Goal: Use online tool/utility: Utilize a website feature to perform a specific function

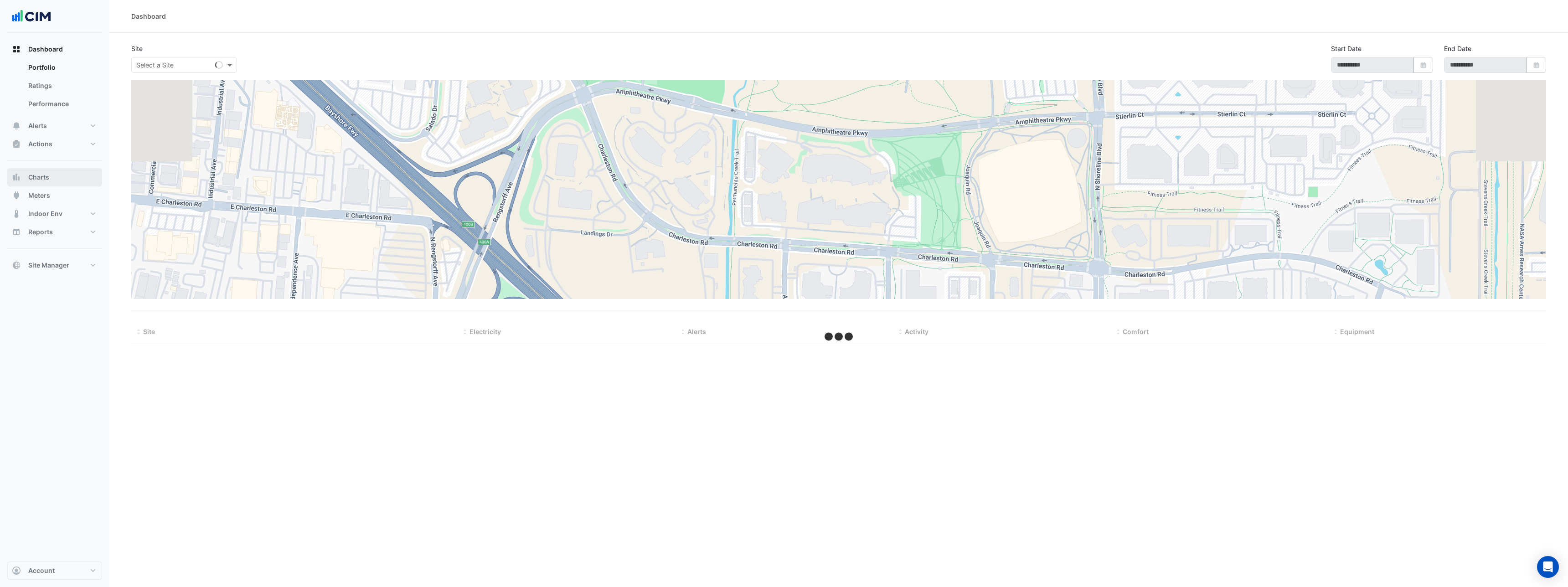
click at [49, 174] on button "Charts" at bounding box center [54, 177] width 95 height 18
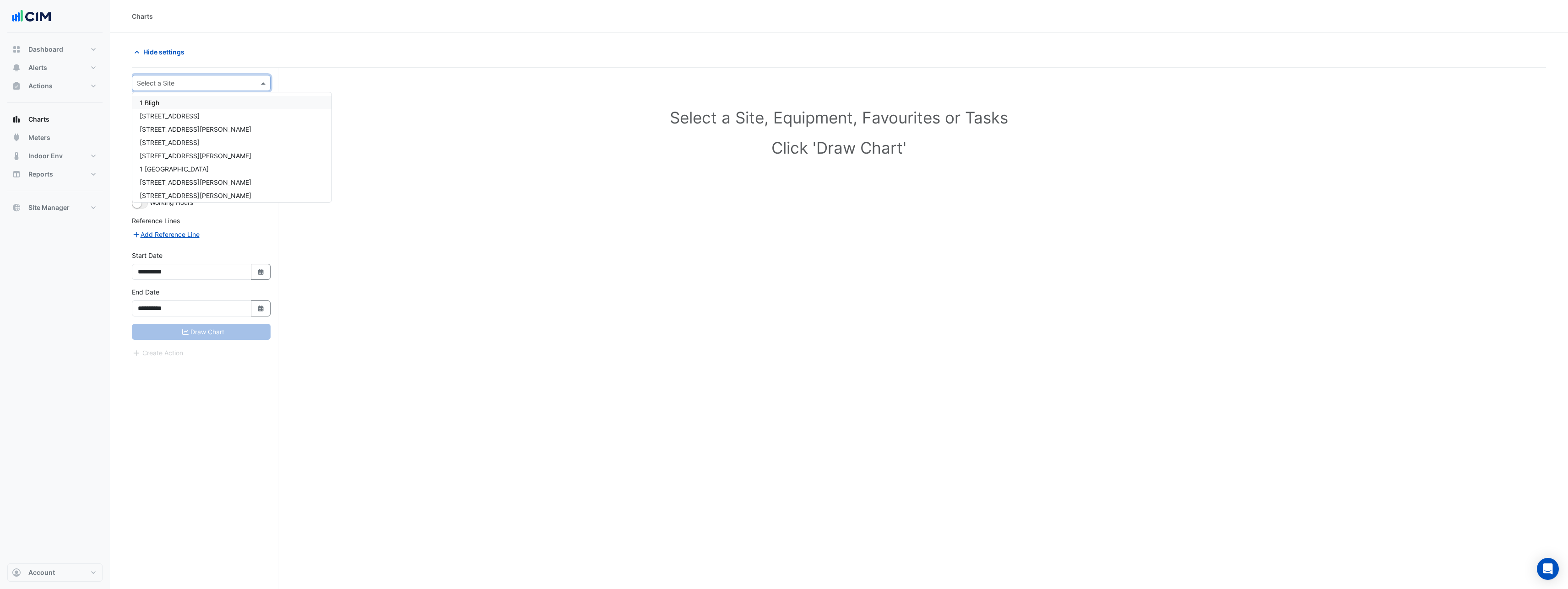
click at [178, 87] on input "text" at bounding box center [192, 83] width 110 height 10
type input "*******"
click at [164, 97] on div "[STREET_ADDRESS]" at bounding box center [201, 102] width 138 height 14
click at [223, 114] on input "text" at bounding box center [192, 111] width 94 height 10
type input "***"
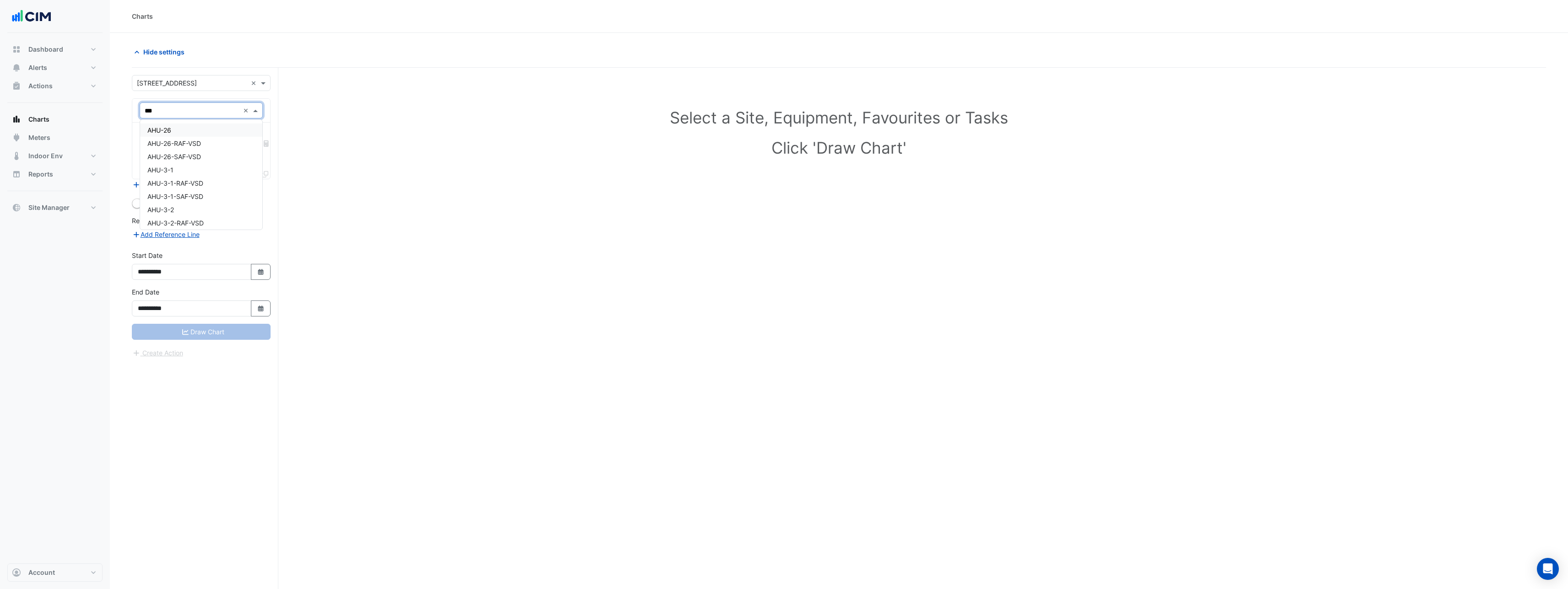
click at [198, 125] on div "AHU-26" at bounding box center [201, 130] width 122 height 14
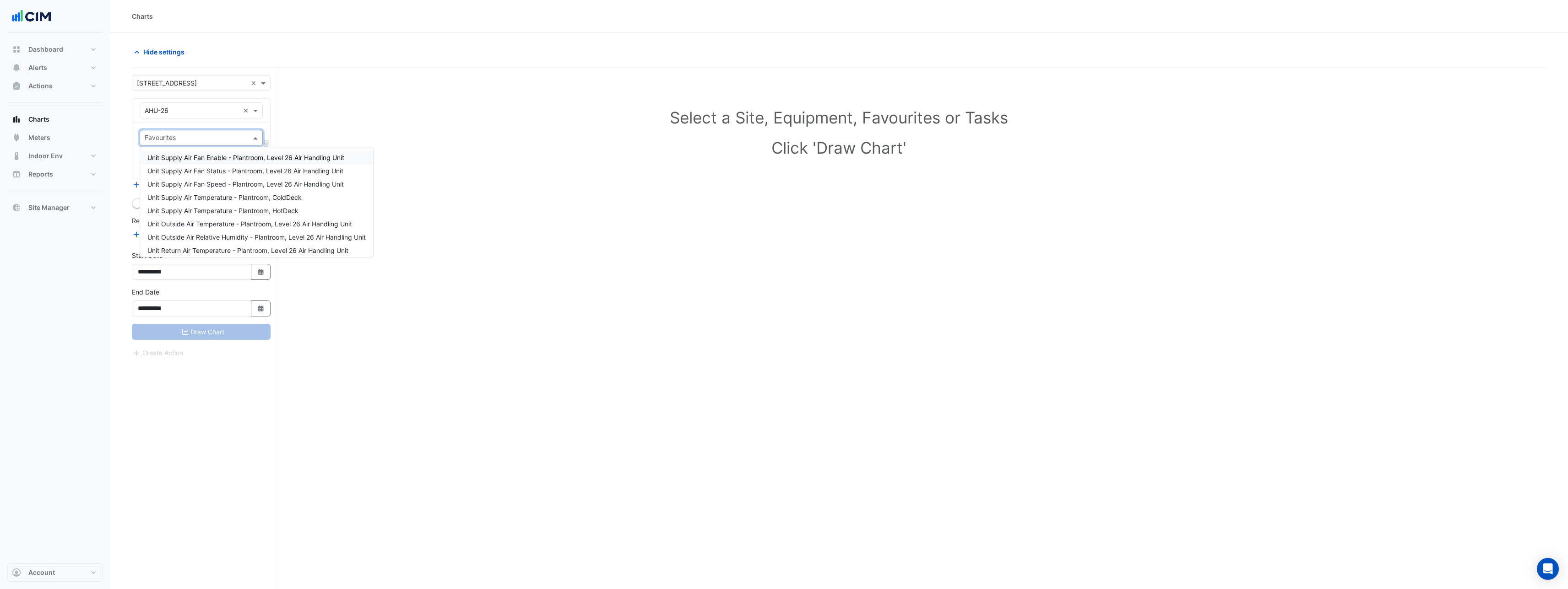
click at [194, 141] on input "text" at bounding box center [196, 139] width 102 height 10
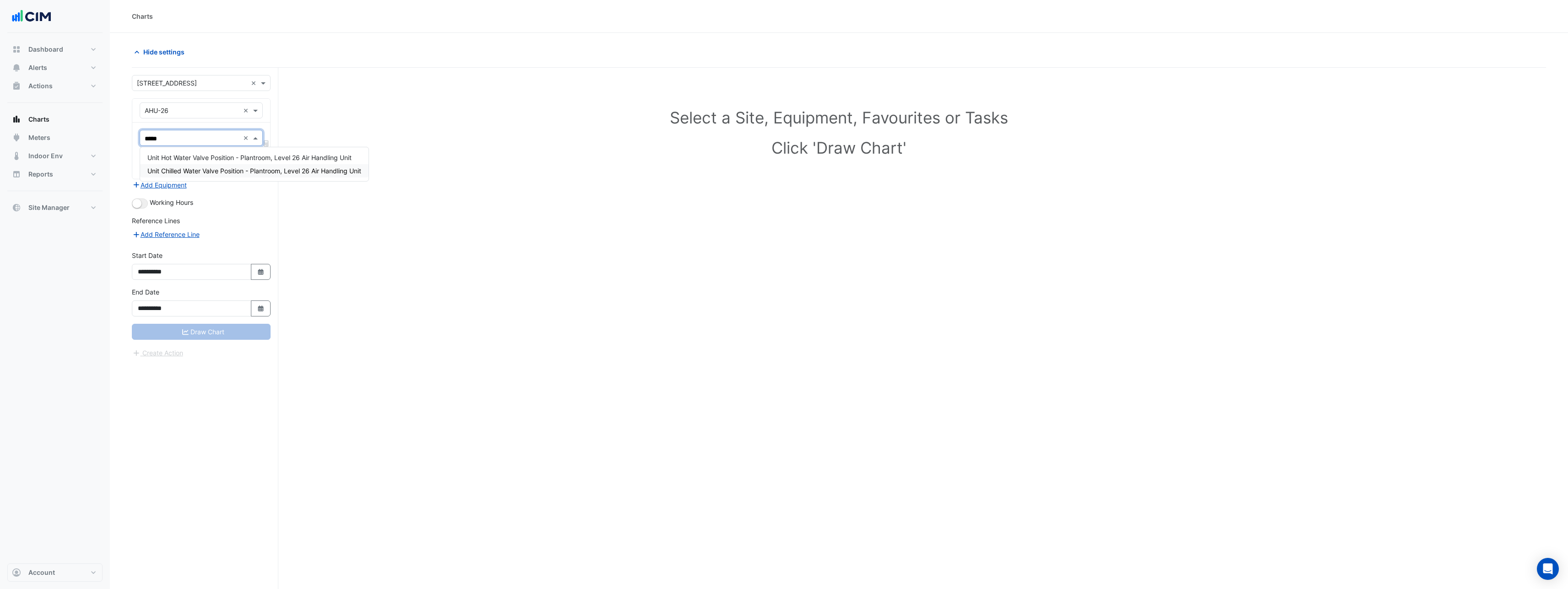
type input "*****"
click at [200, 165] on div "Unit Chilled Water Valve Position - Plantroom, Level 26 Air Handling Unit" at bounding box center [254, 171] width 229 height 14
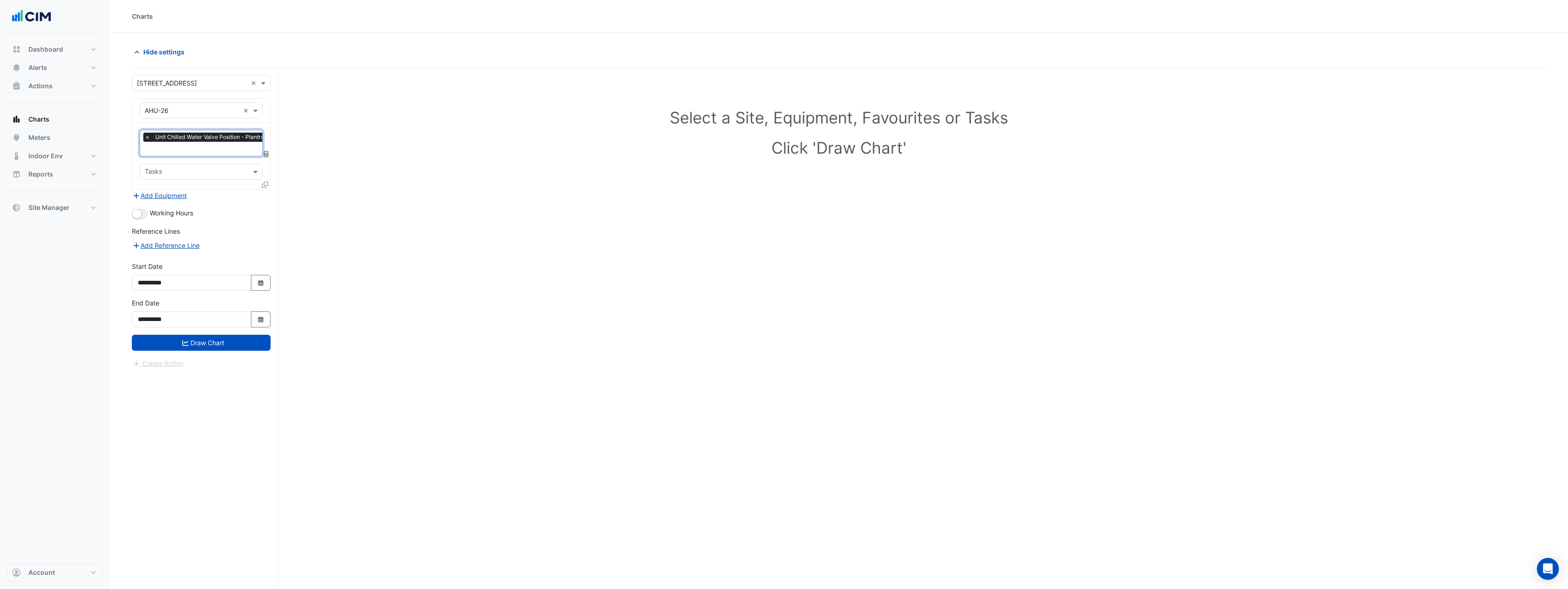
click at [198, 152] on input "text" at bounding box center [246, 149] width 203 height 10
type input "*********"
click at [207, 166] on span "Unit Hot Water Valve Position - Plantroom, Level 26 Air Handling Unit" at bounding box center [249, 167] width 204 height 8
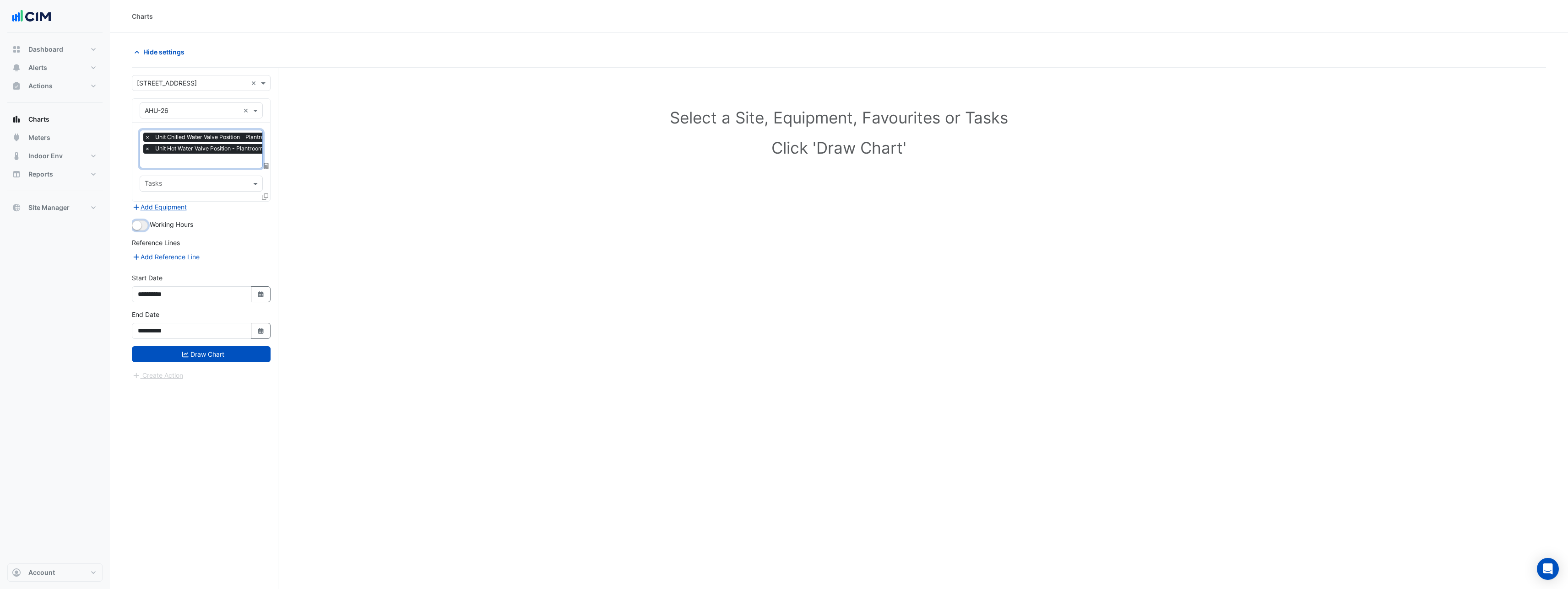
click at [143, 225] on button "button" at bounding box center [140, 225] width 16 height 10
click at [219, 351] on button "Draw Chart" at bounding box center [201, 354] width 138 height 16
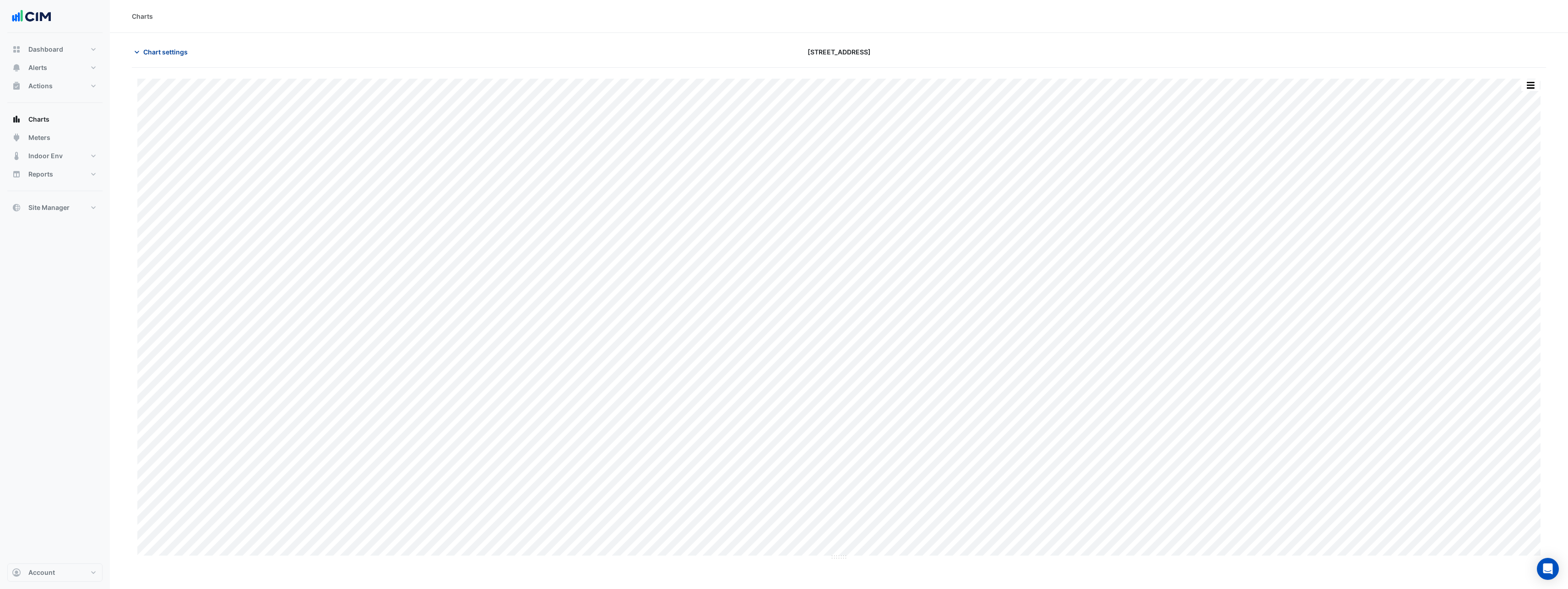
click at [165, 58] on button "Chart settings" at bounding box center [162, 52] width 62 height 16
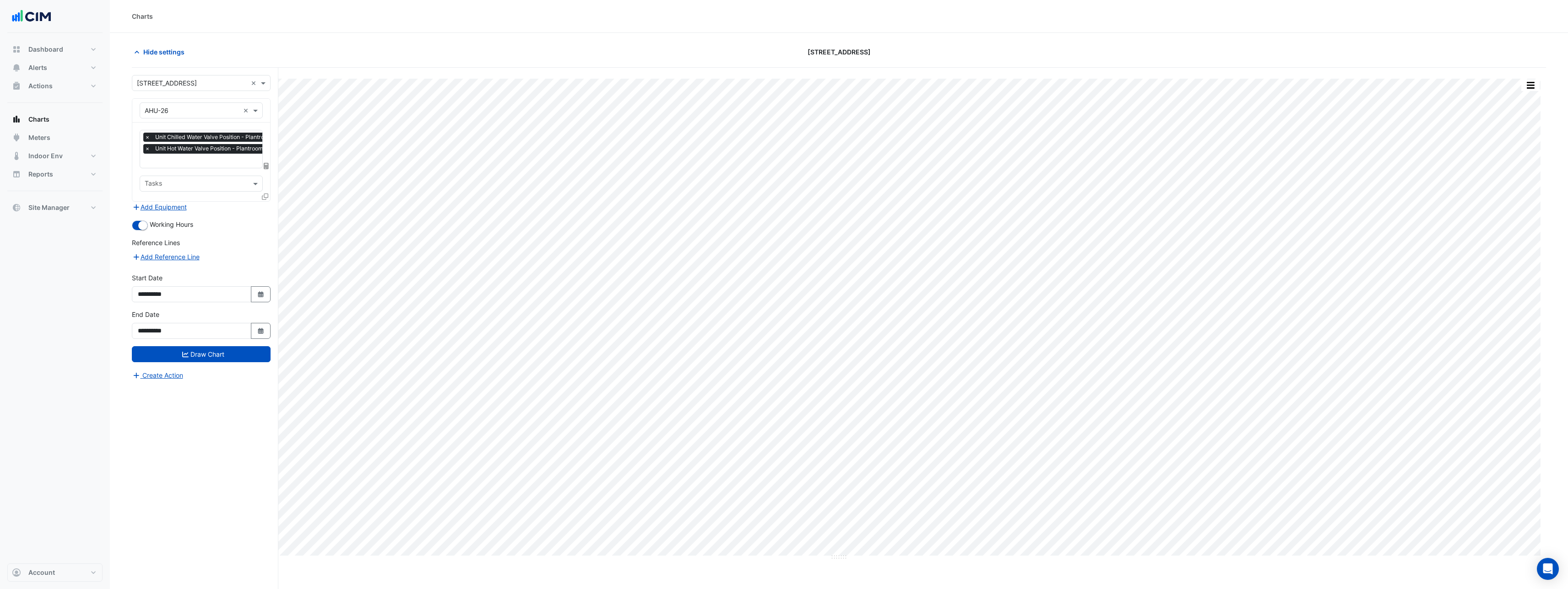
click at [208, 162] on input "text" at bounding box center [246, 161] width 203 height 10
type input "**********"
click at [207, 180] on span "Unit Supply Air Temperature - Plantroom, ColdDeck" at bounding box center [224, 179] width 154 height 8
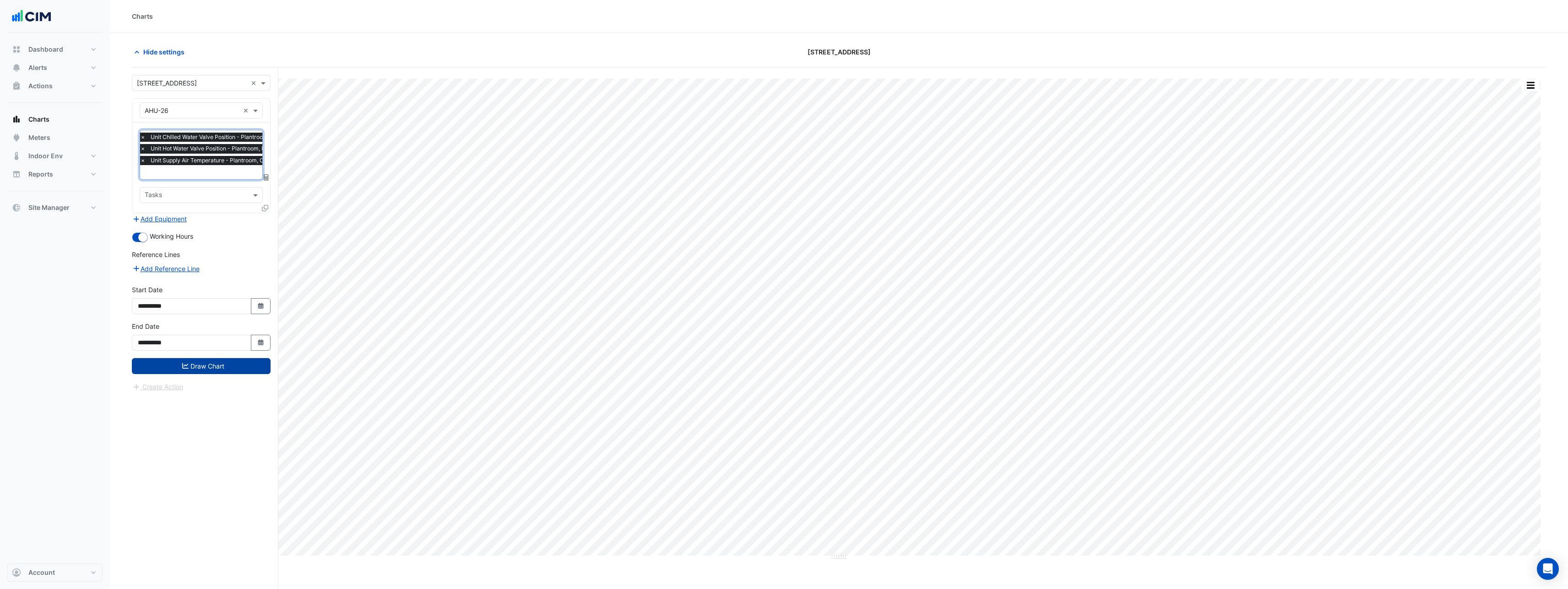
click at [207, 362] on button "Draw Chart" at bounding box center [201, 366] width 138 height 16
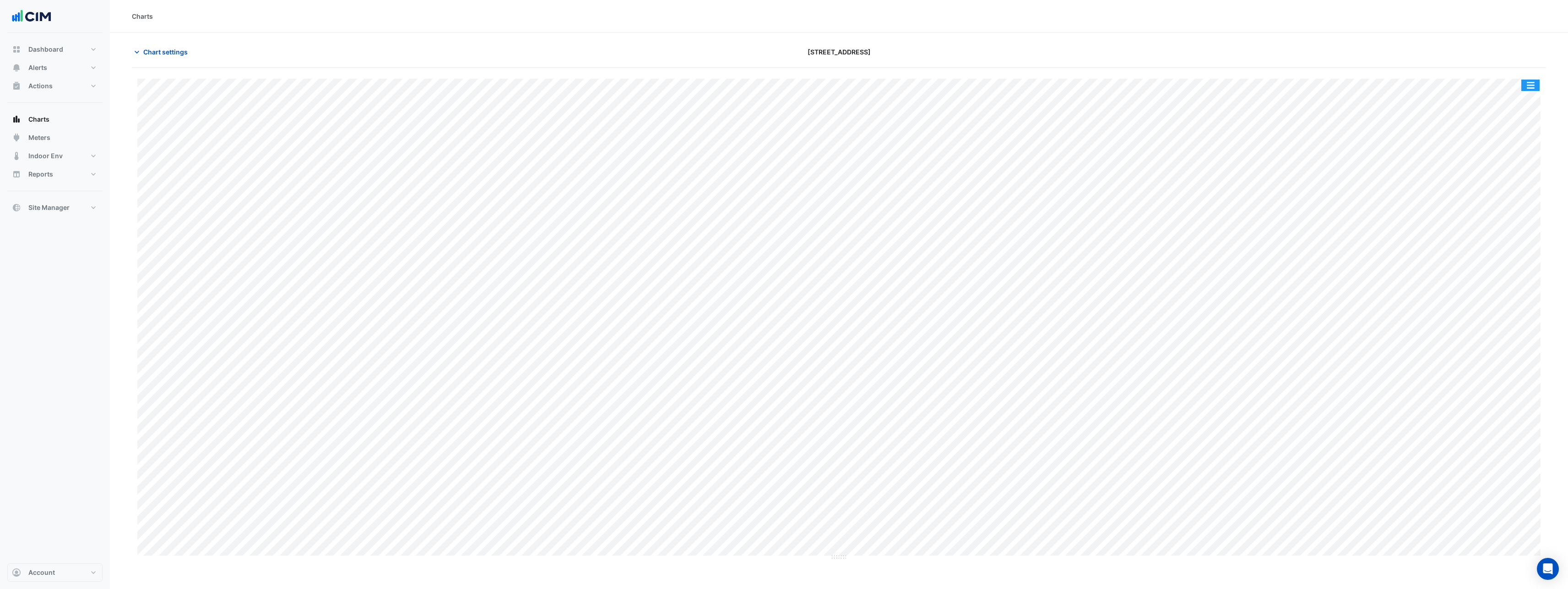
click at [1530, 81] on button "button" at bounding box center [1530, 86] width 18 height 11
click at [1520, 98] on div "Split by Unit" at bounding box center [1511, 101] width 55 height 17
click at [1527, 84] on button "button" at bounding box center [1530, 86] width 18 height 11
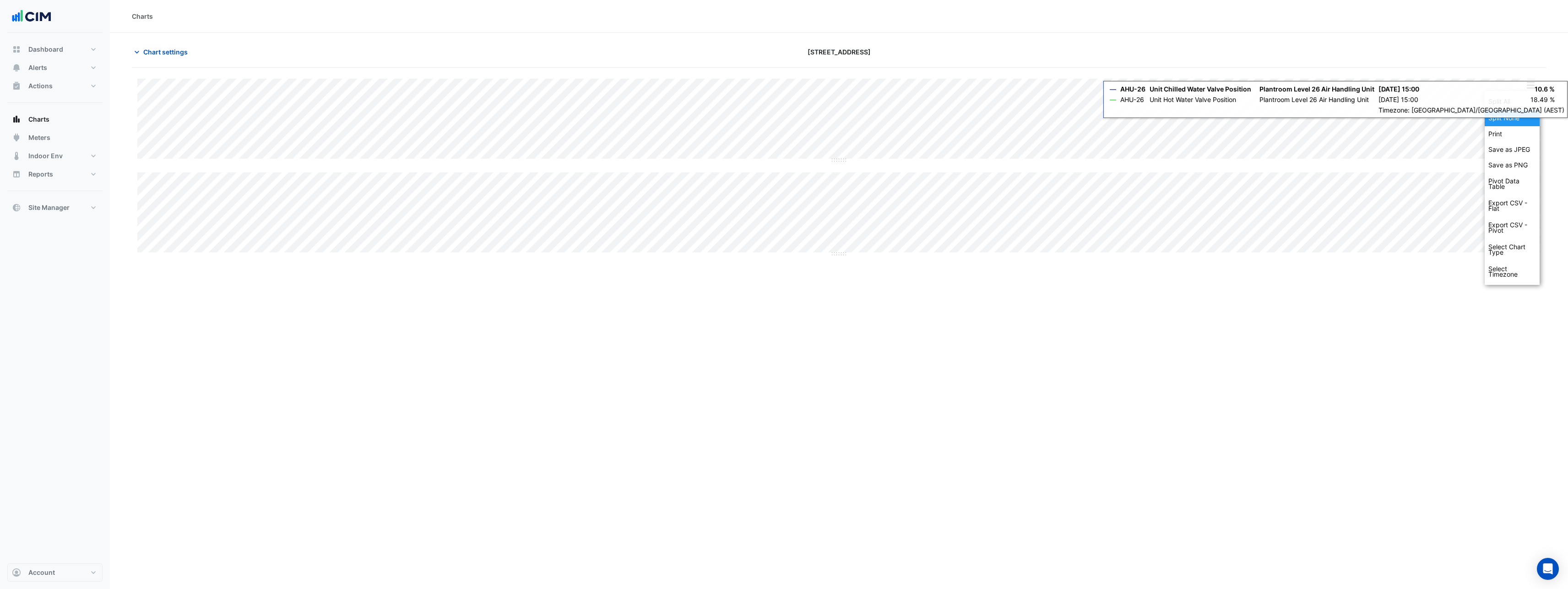
click at [1510, 121] on div "Split None" at bounding box center [1511, 117] width 55 height 17
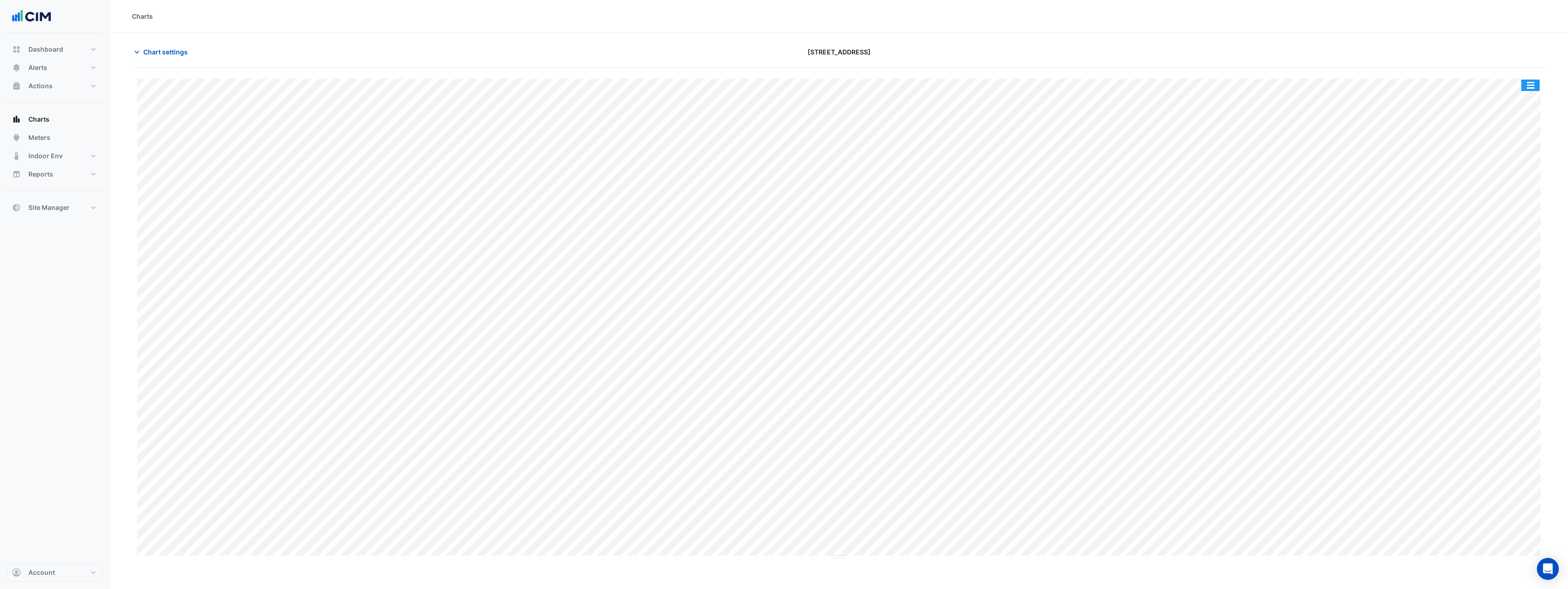
click at [1537, 86] on button "button" at bounding box center [1530, 86] width 18 height 11
click at [1517, 105] on div "Split by Unit" at bounding box center [1511, 101] width 55 height 17
click at [1529, 86] on button "button" at bounding box center [1530, 86] width 18 height 11
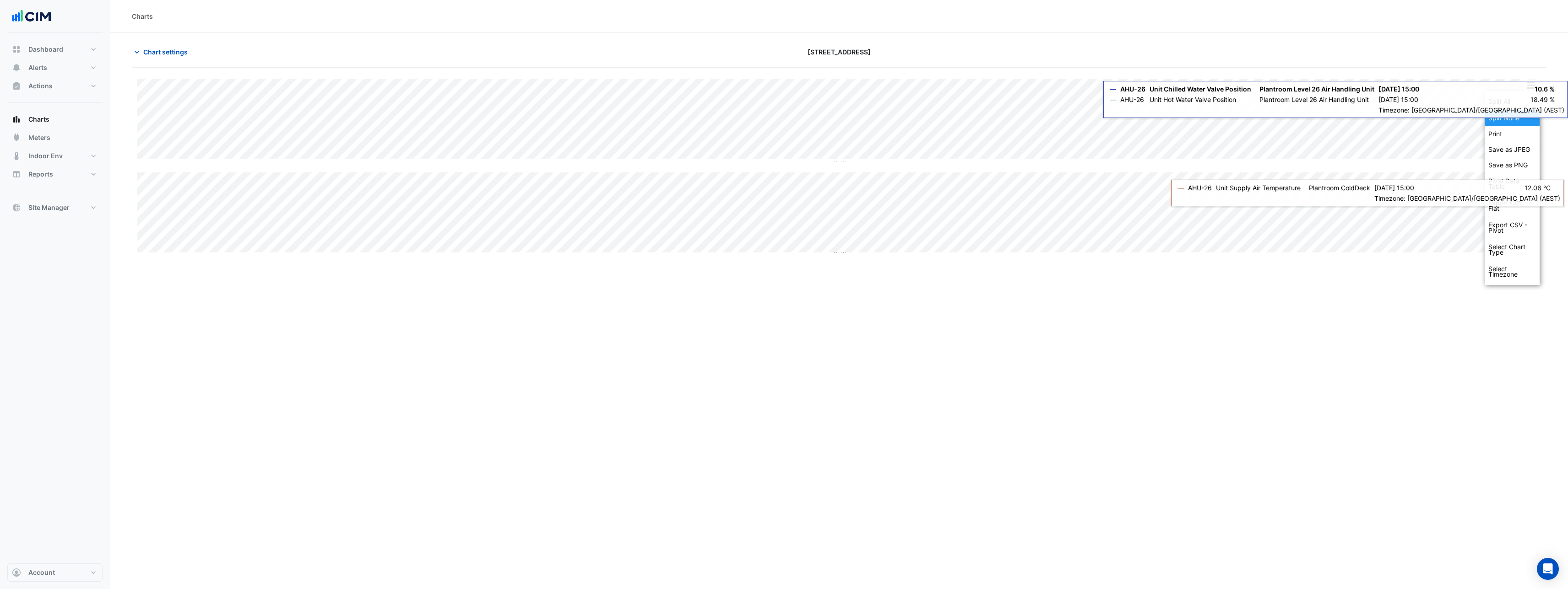
click at [1517, 117] on div "Split None" at bounding box center [1511, 117] width 55 height 17
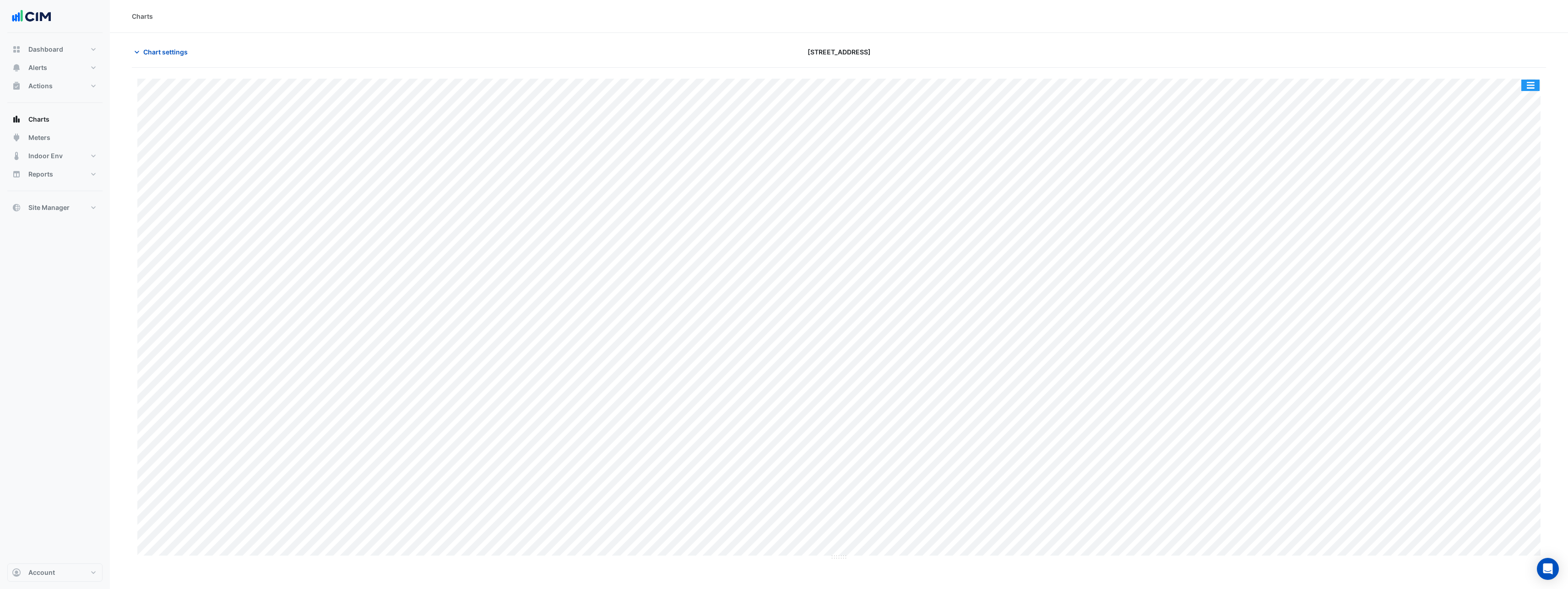
click at [1530, 85] on button "button" at bounding box center [1530, 86] width 18 height 11
click at [1522, 102] on div "Split by Unit" at bounding box center [1511, 101] width 55 height 17
drag, startPoint x: 838, startPoint y: 160, endPoint x: 832, endPoint y: 261, distance: 101.2
drag, startPoint x: 843, startPoint y: 356, endPoint x: 844, endPoint y: 438, distance: 82.0
